Goal: Check status: Check status

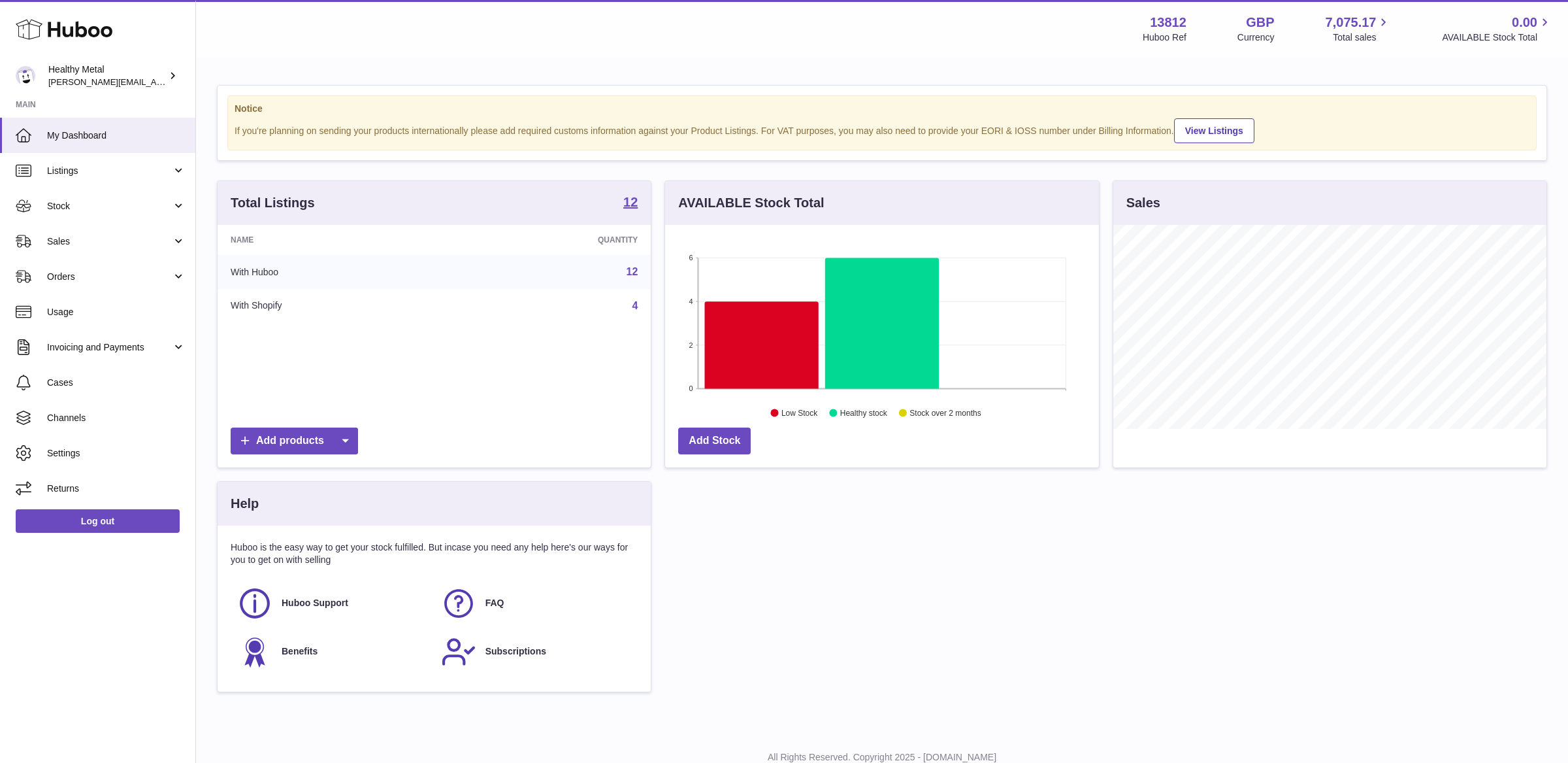
scroll to position [204, 433]
click at [133, 132] on span "My Dashboard" at bounding box center [116, 135] width 139 height 12
click at [110, 240] on span "Sales" at bounding box center [109, 241] width 125 height 12
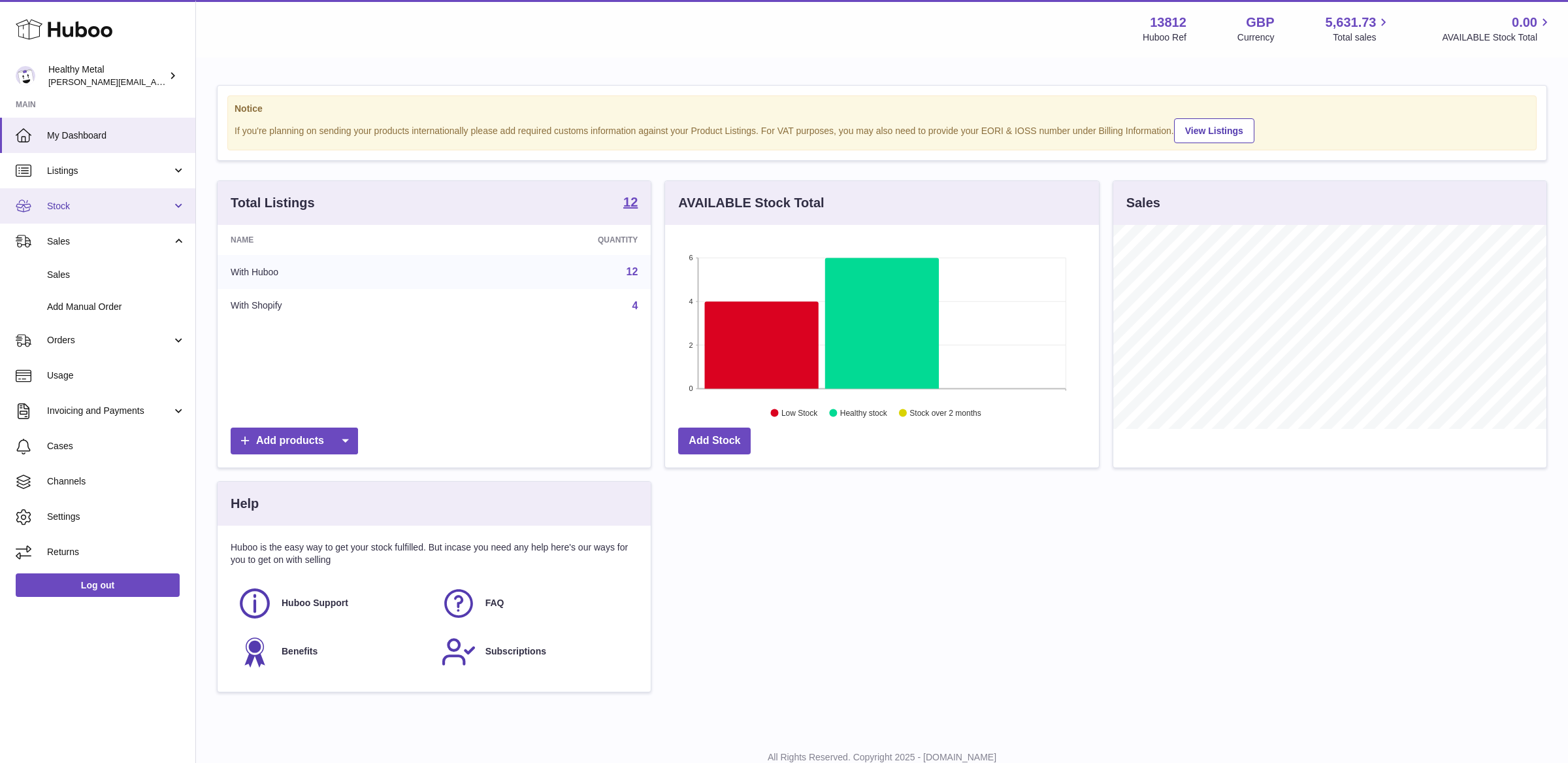
click at [102, 213] on link "Stock" at bounding box center [97, 206] width 196 height 35
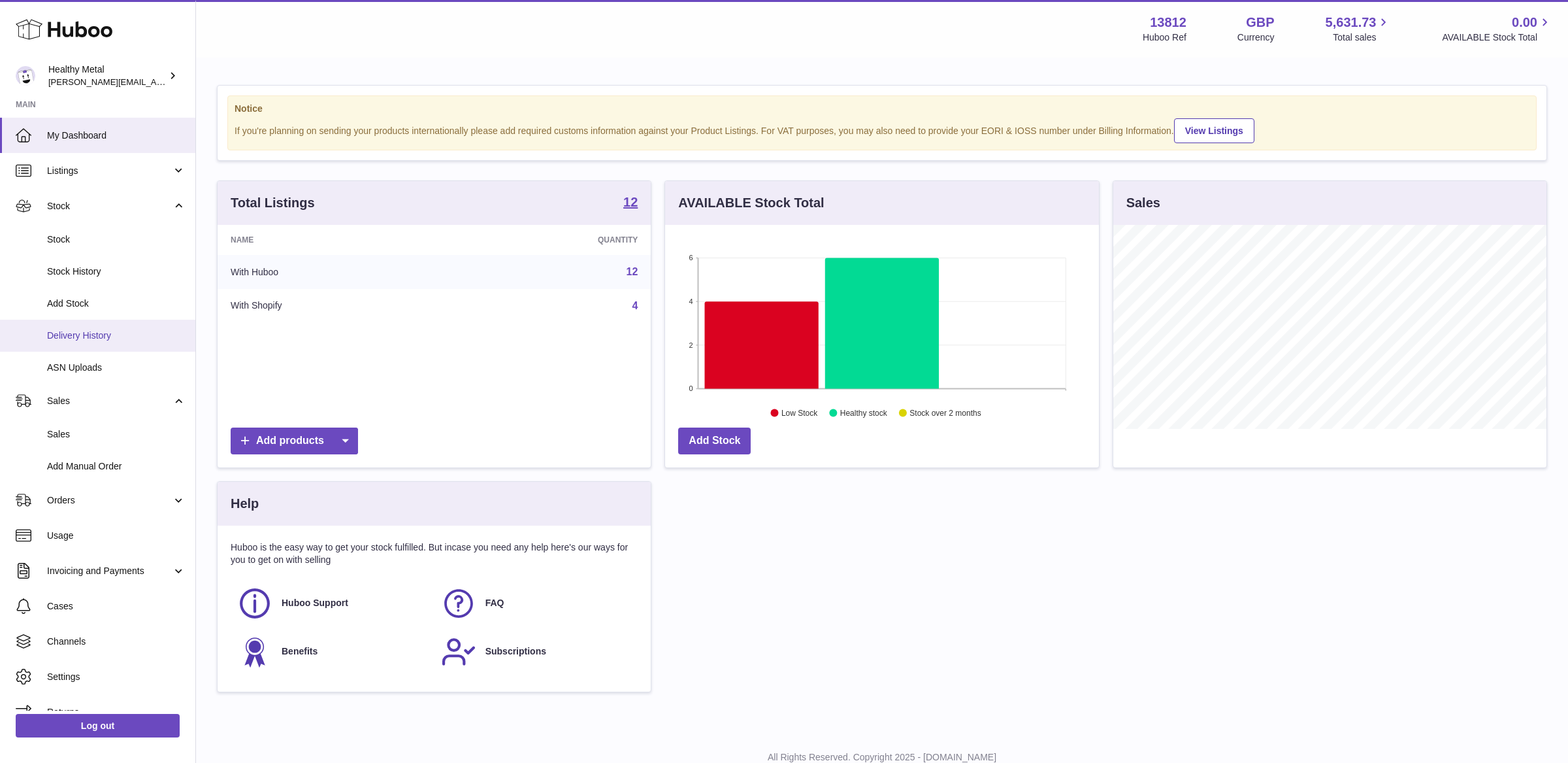
click at [102, 336] on span "Delivery History" at bounding box center [116, 335] width 139 height 12
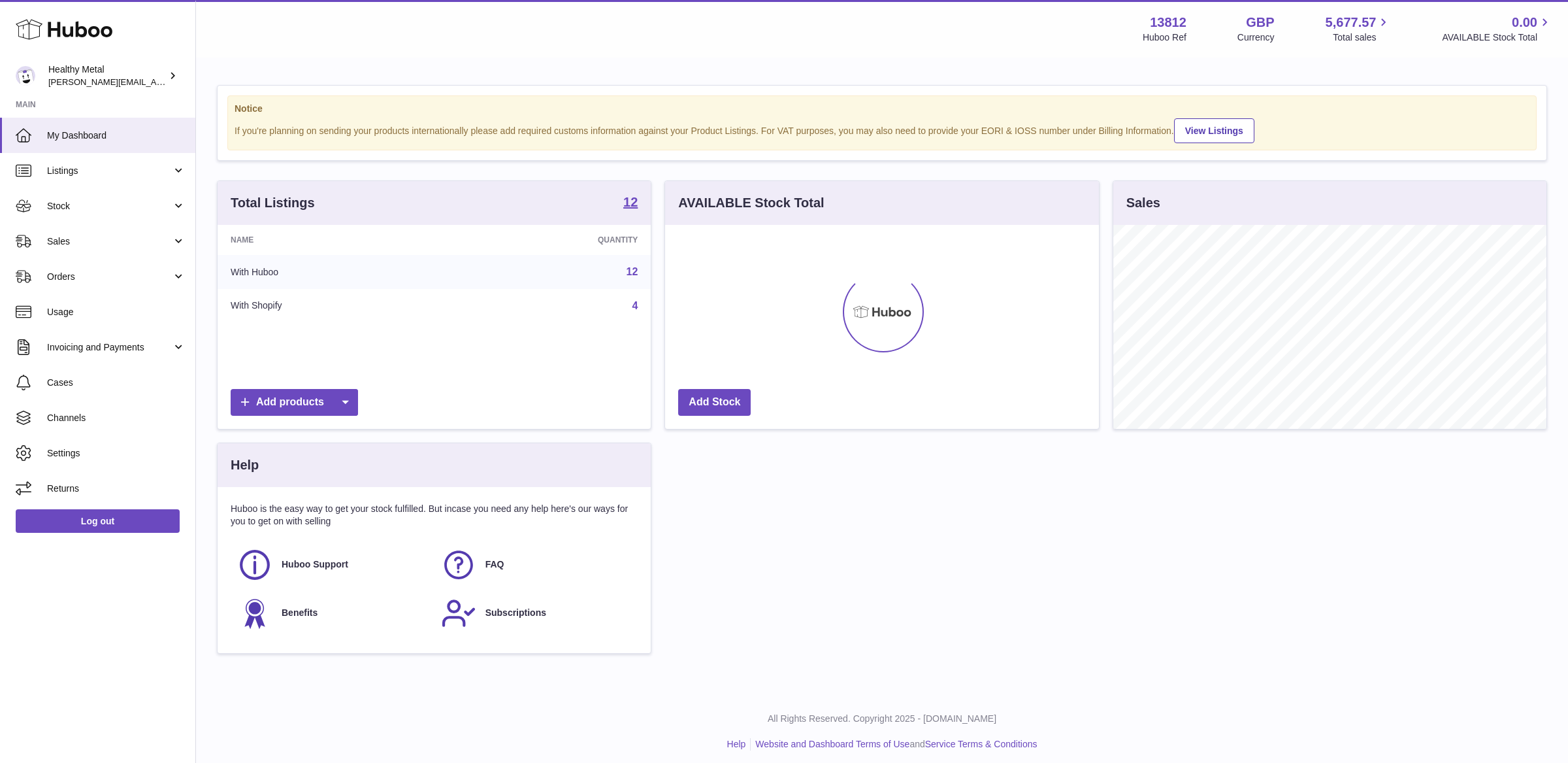
scroll to position [204, 433]
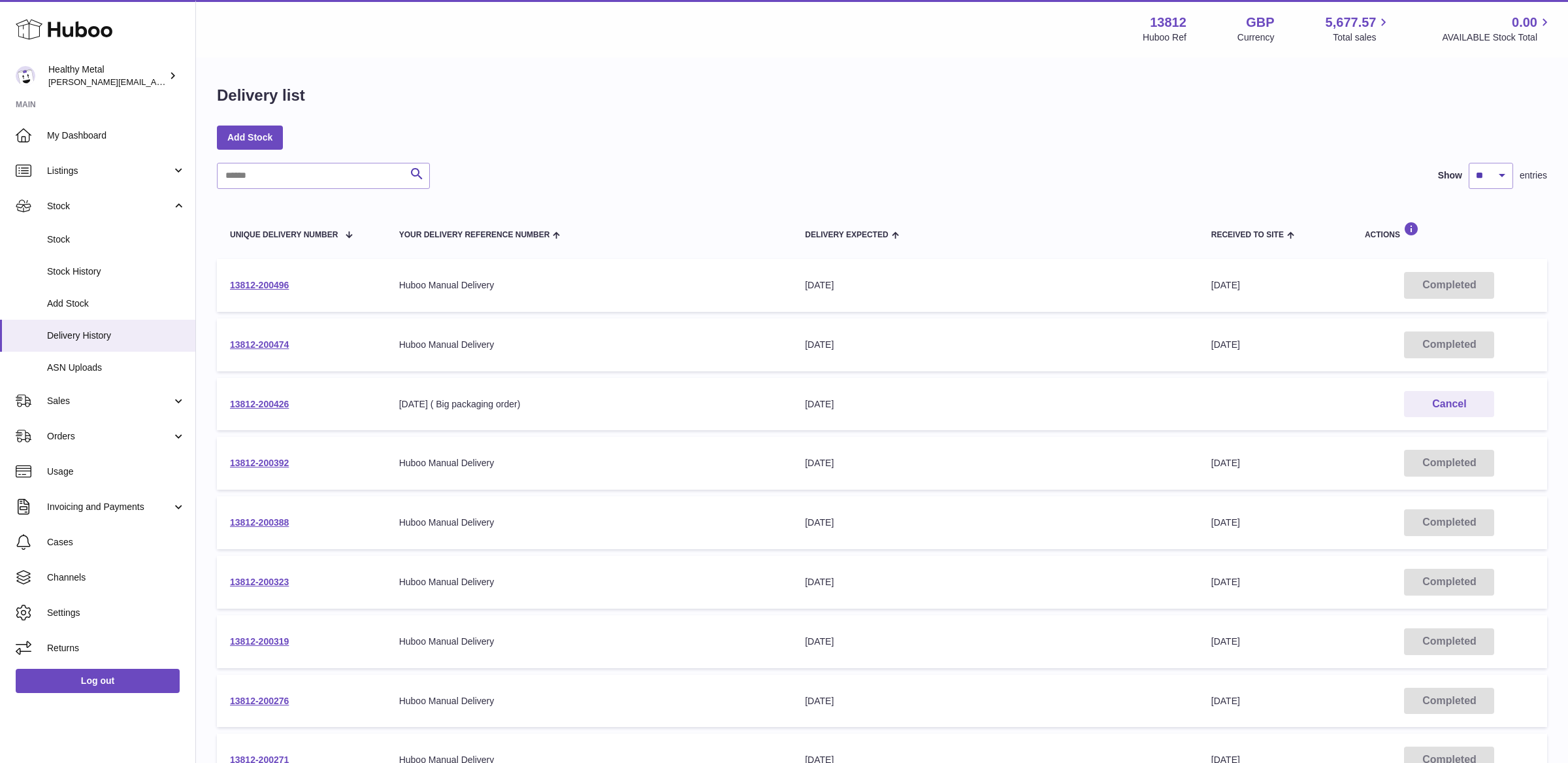
scroll to position [226, 0]
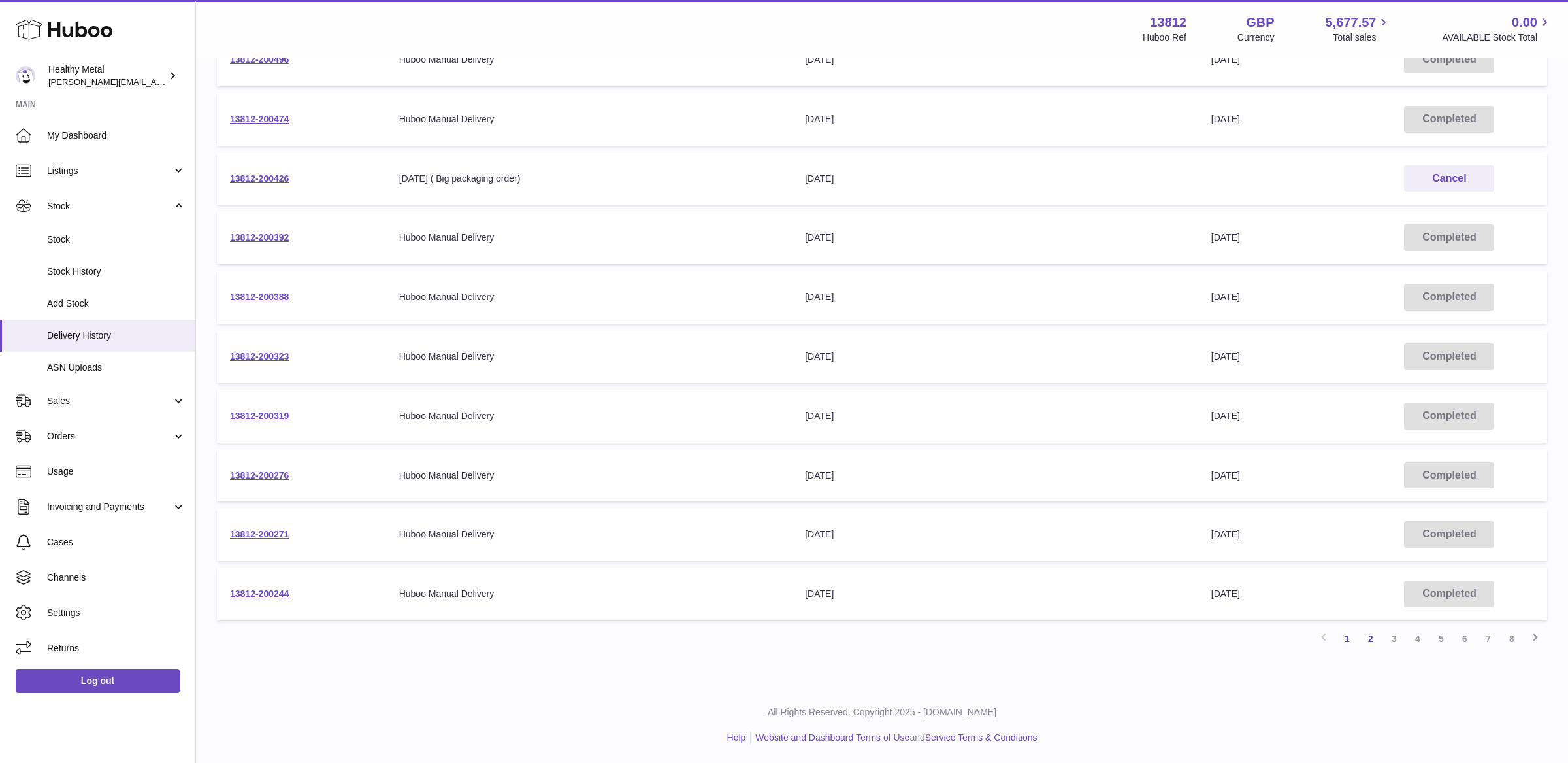
click at [1366, 639] on link "2" at bounding box center [1371, 639] width 24 height 24
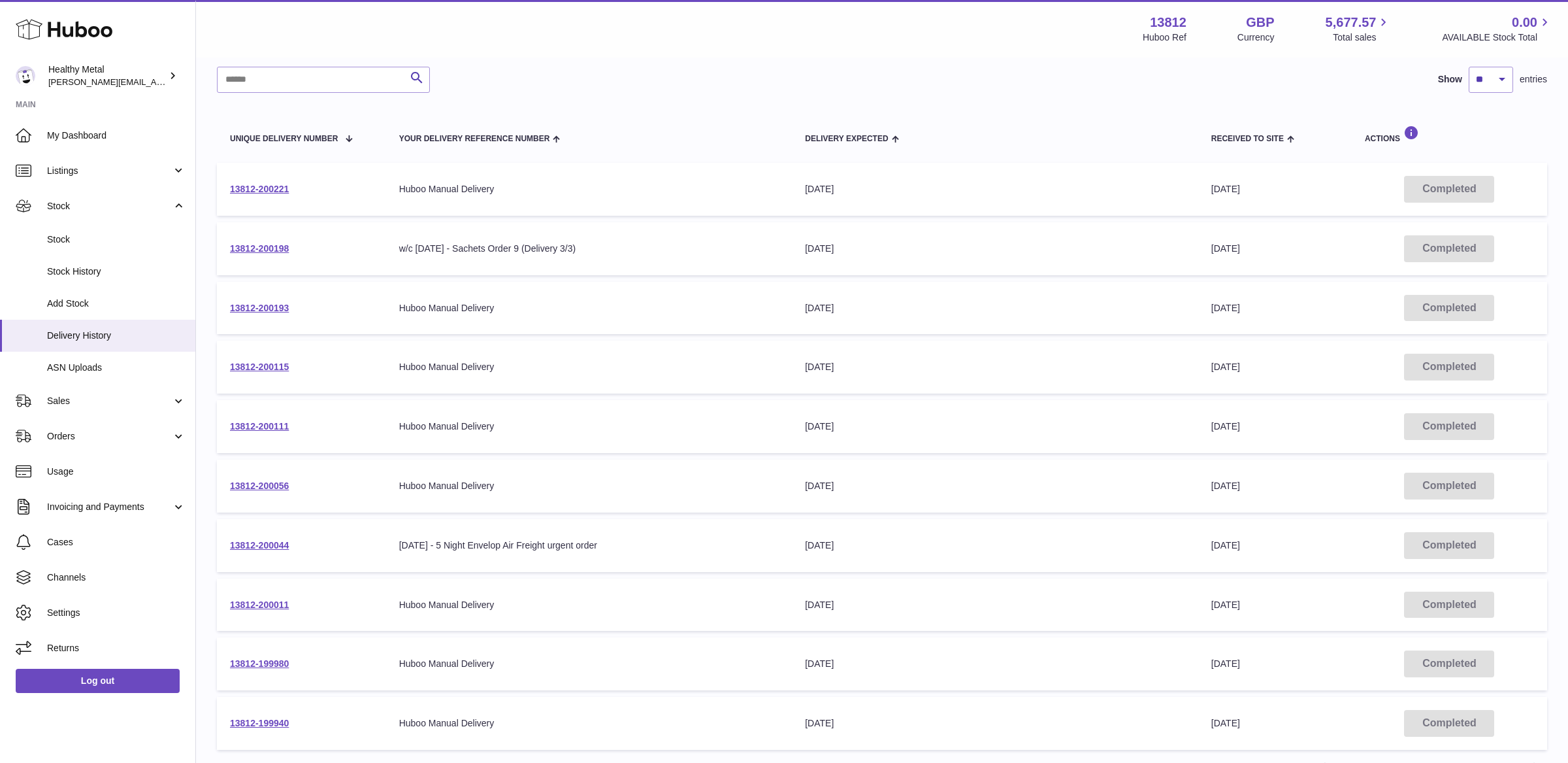
scroll to position [102, 0]
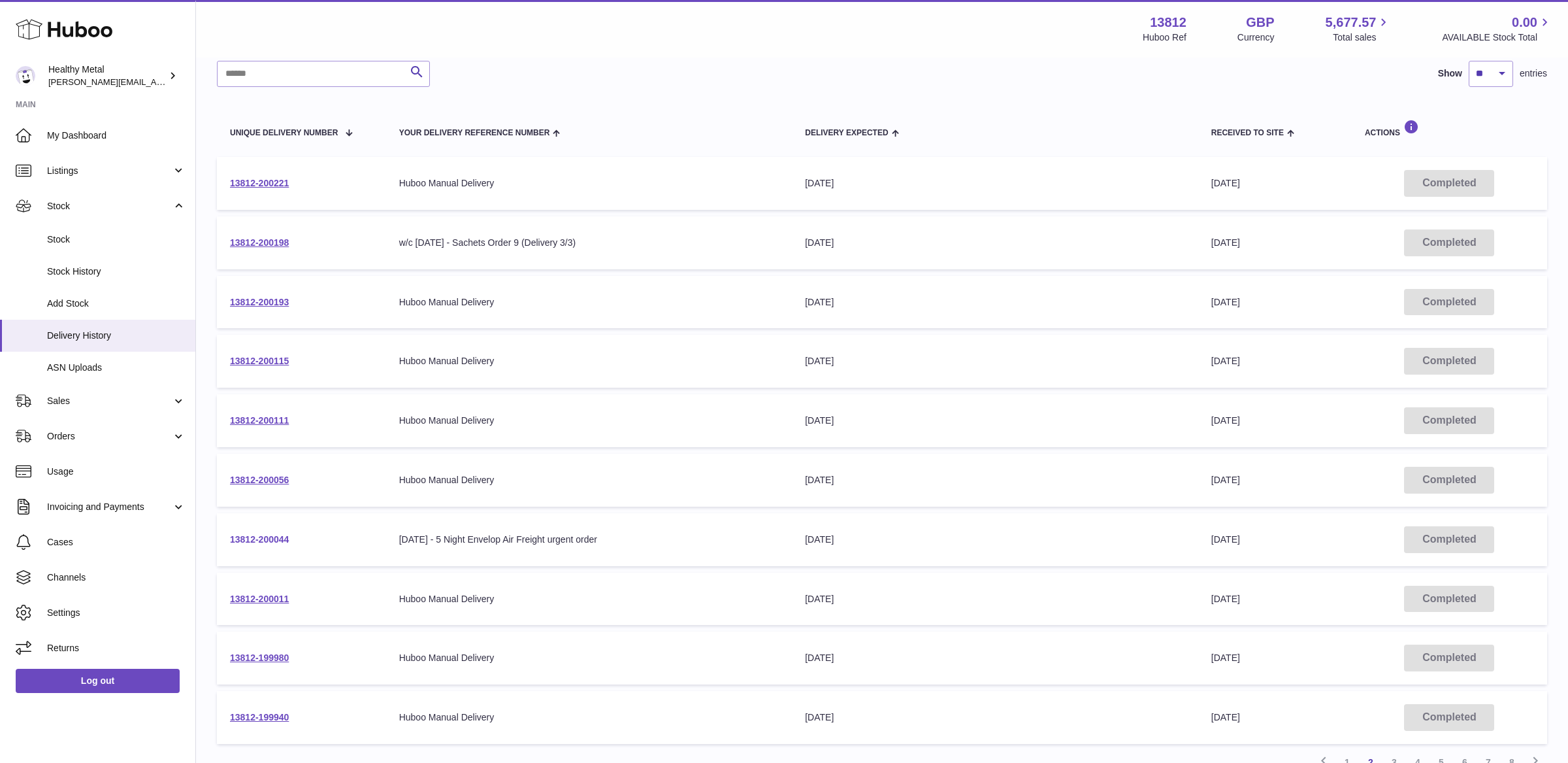
click at [275, 539] on link "13812-200044" at bounding box center [260, 539] width 59 height 10
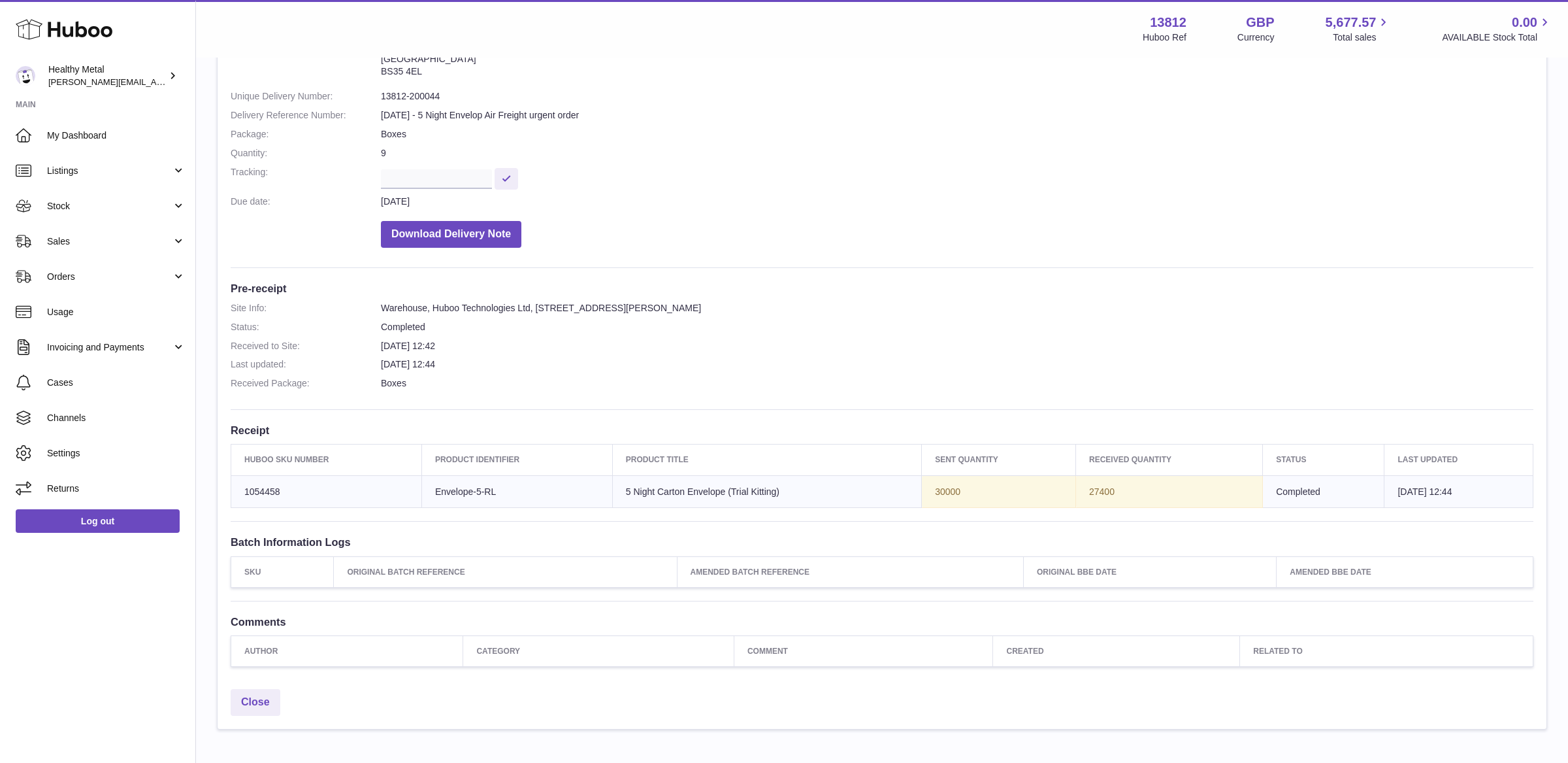
scroll to position [200, 0]
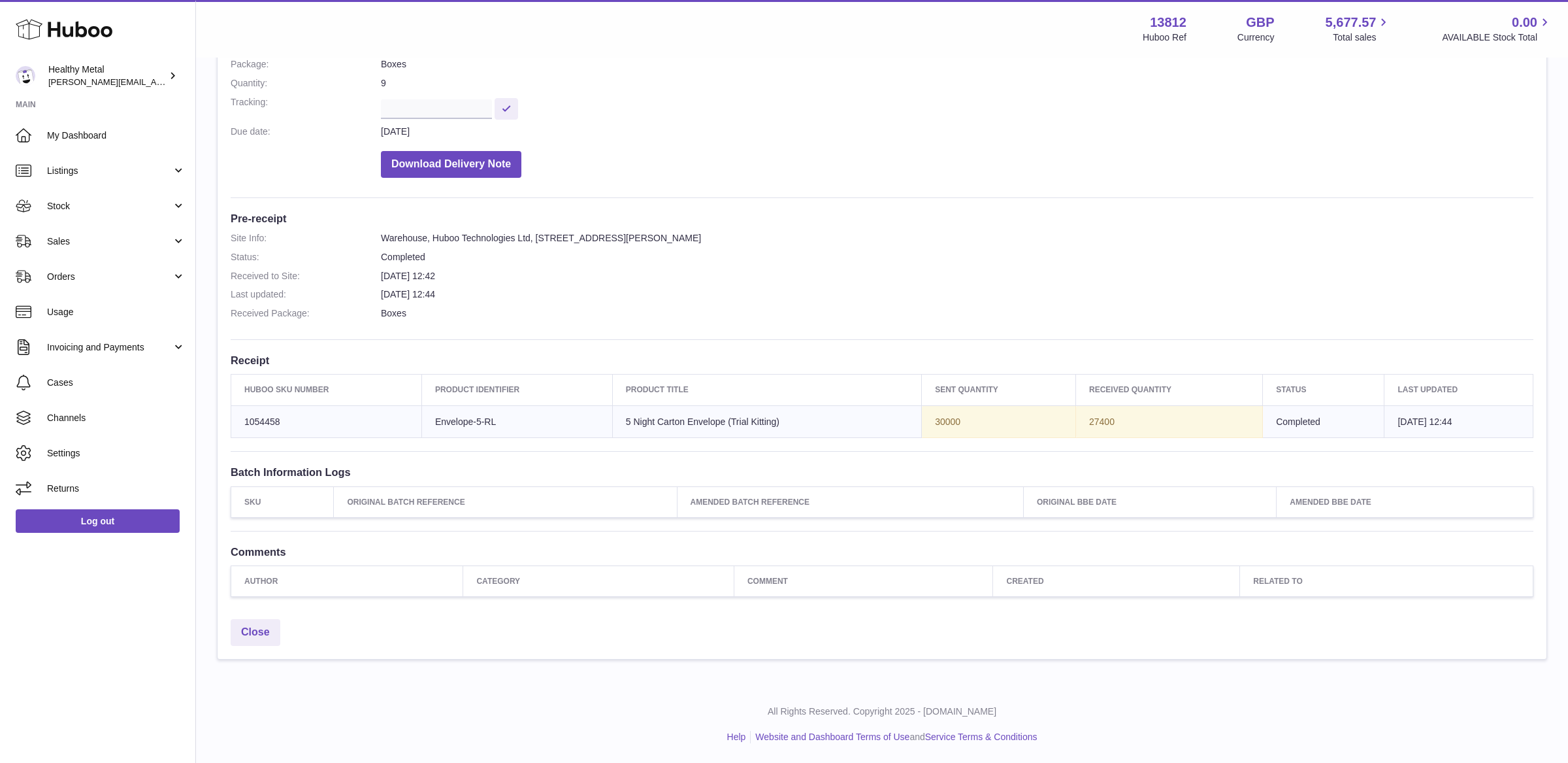
click at [517, 219] on h3 "Pre-receipt" at bounding box center [882, 219] width 1303 height 14
click at [87, 308] on span "Usage" at bounding box center [116, 311] width 139 height 12
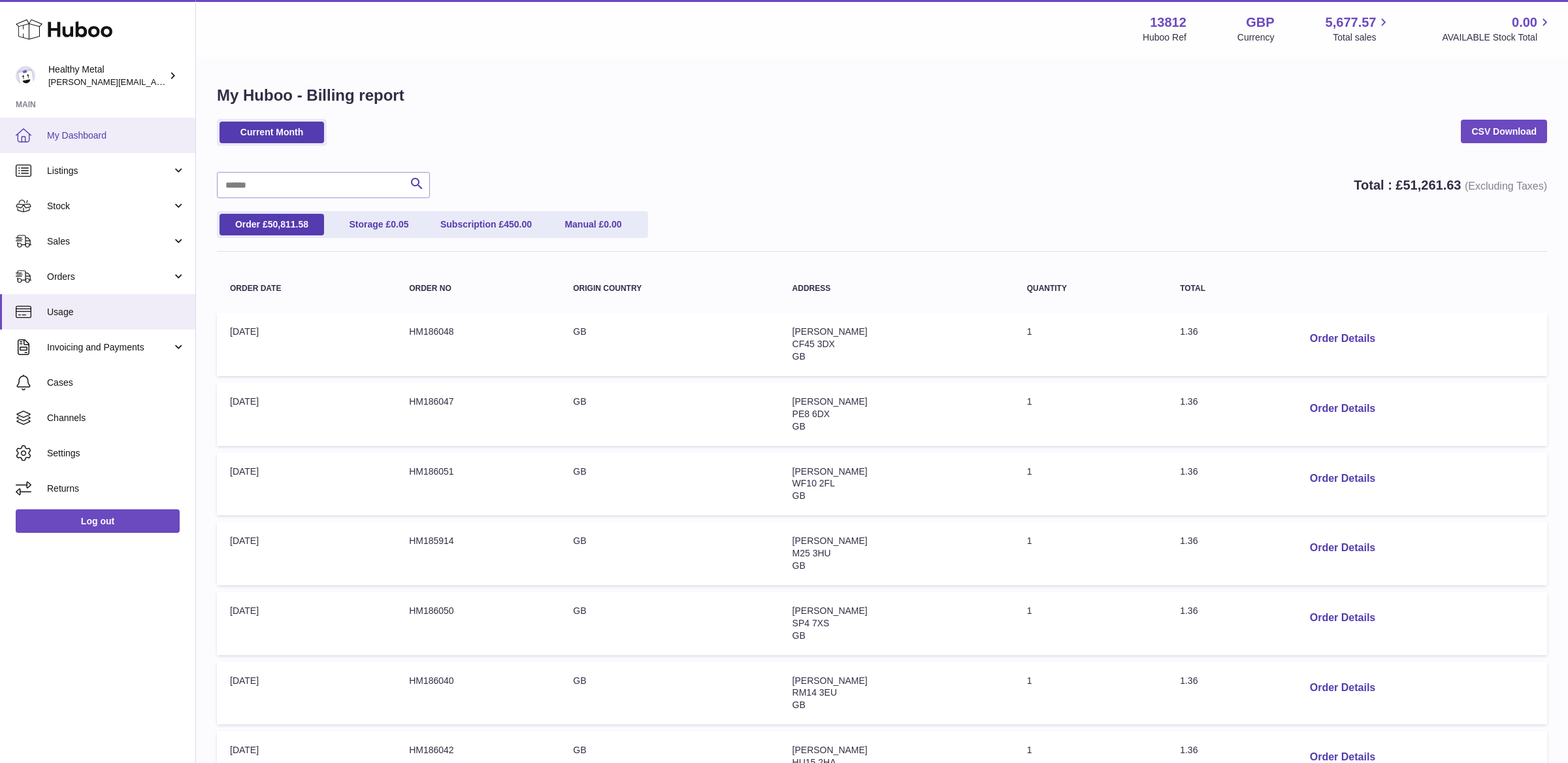
click at [90, 136] on span "My Dashboard" at bounding box center [116, 135] width 139 height 12
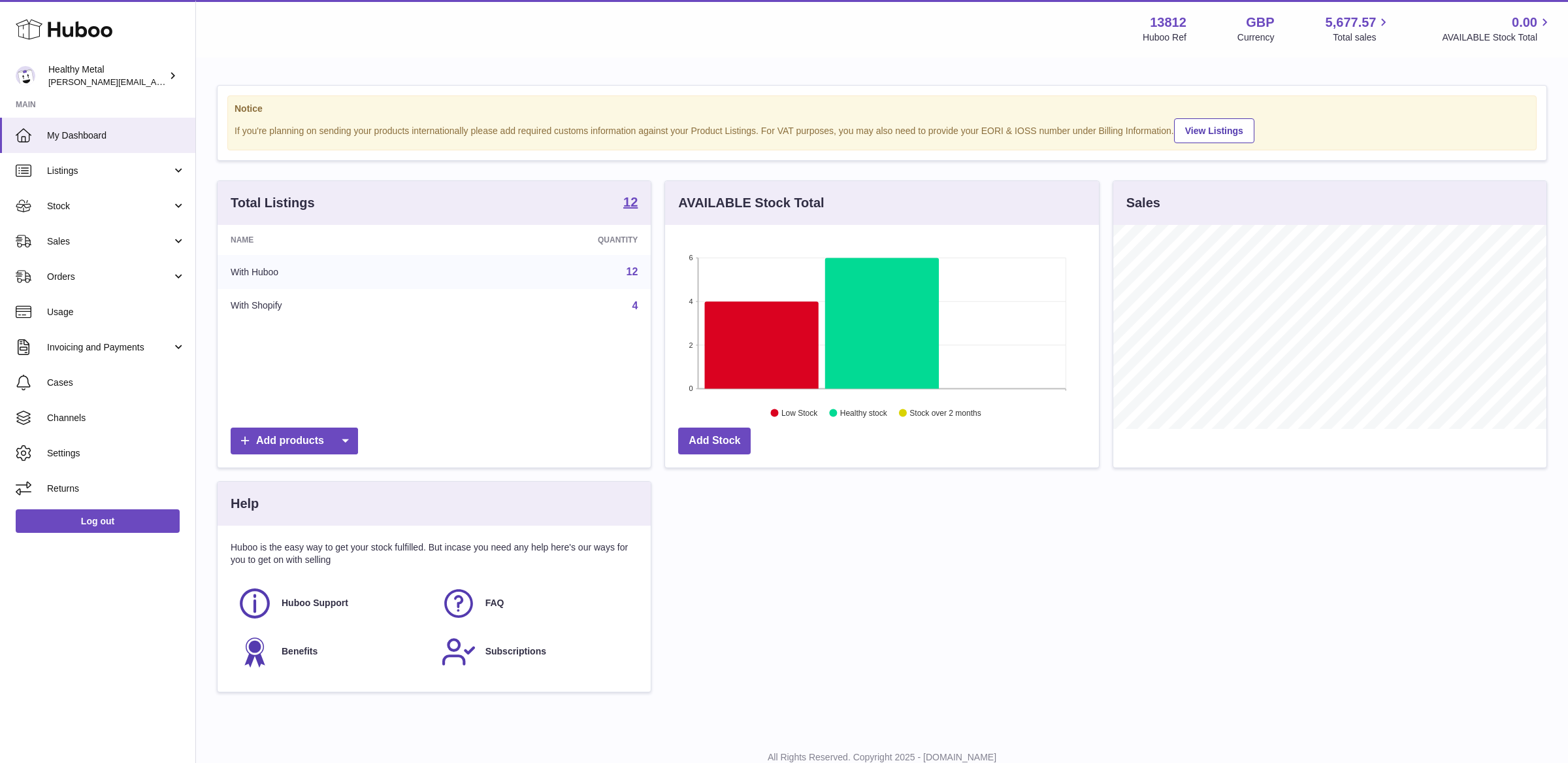
scroll to position [204, 433]
